Goal: Task Accomplishment & Management: Use online tool/utility

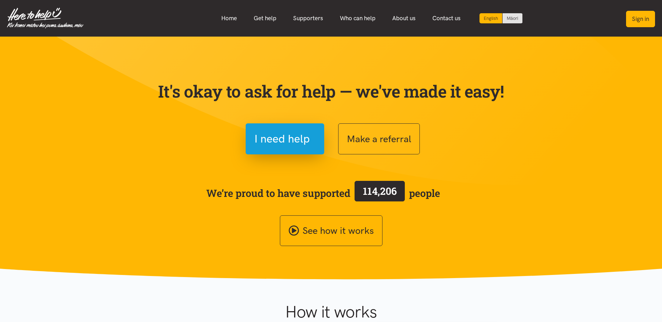
click at [649, 14] on button "Sign in" at bounding box center [640, 19] width 29 height 16
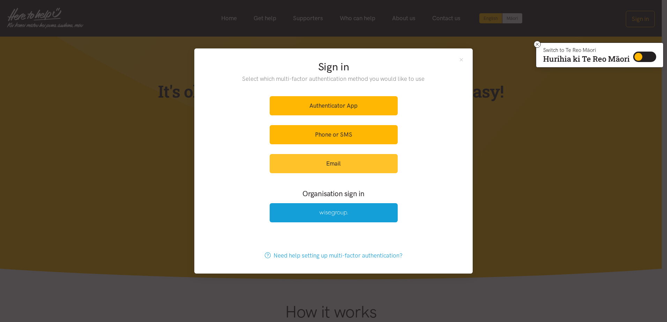
click at [335, 163] on link "Email" at bounding box center [334, 163] width 128 height 19
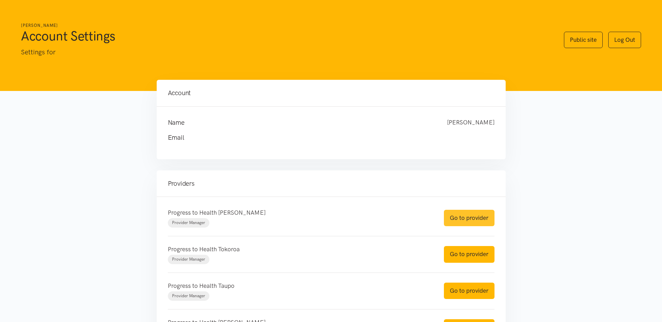
click at [474, 218] on link "Go to provider" at bounding box center [469, 218] width 51 height 16
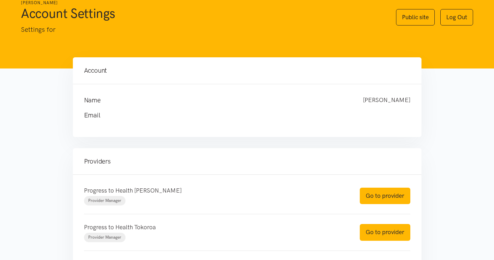
scroll to position [35, 0]
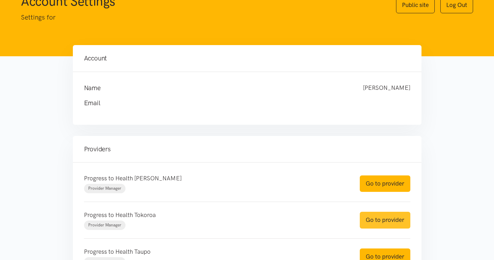
click at [385, 218] on link "Go to provider" at bounding box center [385, 219] width 51 height 16
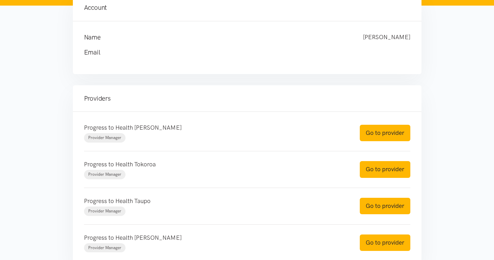
scroll to position [105, 0]
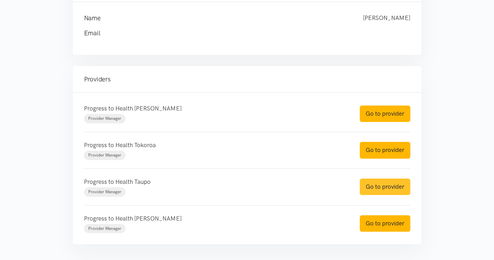
click at [388, 184] on link "Go to provider" at bounding box center [385, 186] width 51 height 16
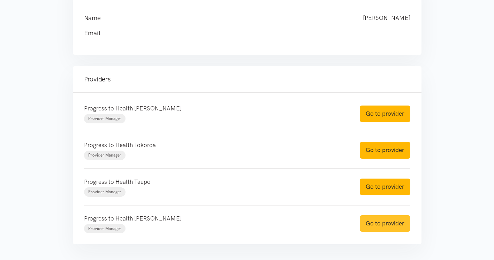
click at [398, 220] on link "Go to provider" at bounding box center [385, 223] width 51 height 16
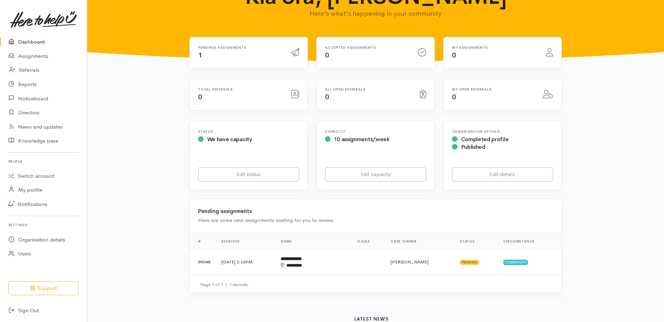
scroll to position [70, 0]
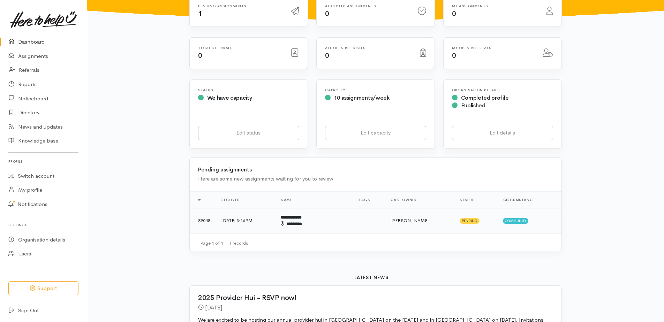
click at [318, 230] on td "**********" at bounding box center [313, 220] width 77 height 25
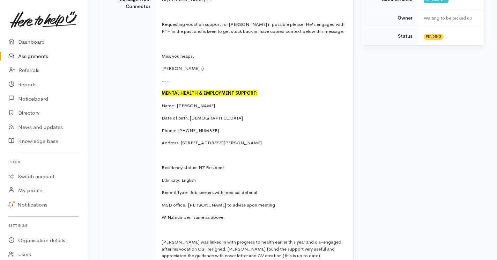
scroll to position [35, 0]
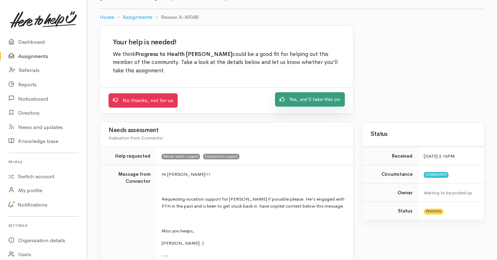
click at [328, 99] on link "Yes, we'll take this on" at bounding box center [310, 99] width 70 height 14
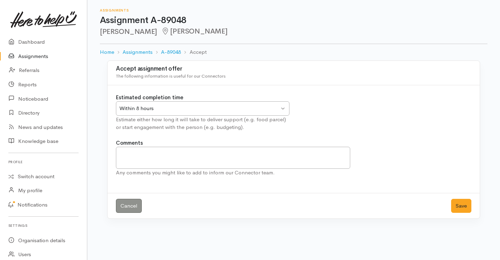
click at [232, 107] on div "Within 8 hours" at bounding box center [199, 108] width 160 height 8
click at [456, 209] on button "Save" at bounding box center [461, 206] width 20 height 14
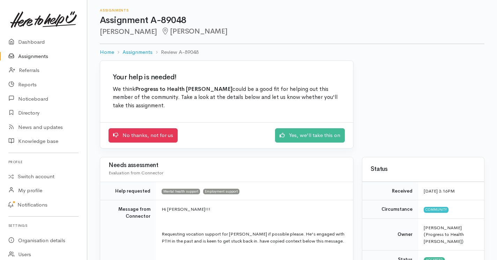
scroll to position [36, 0]
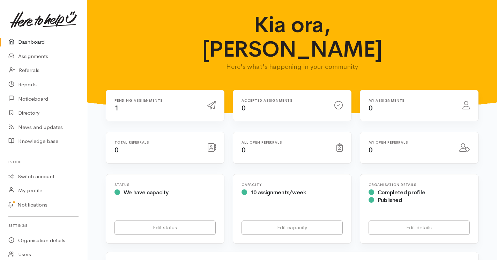
scroll to position [70, 0]
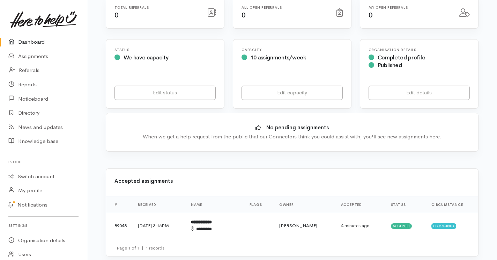
scroll to position [70, 0]
